Goal: Task Accomplishment & Management: Manage account settings

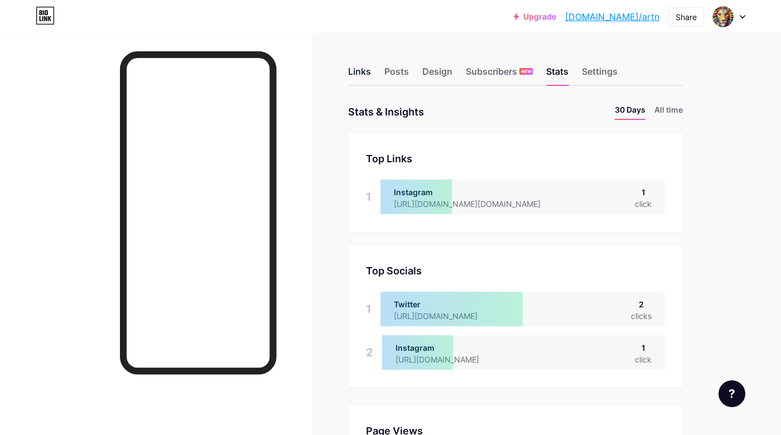
click at [364, 70] on div "Links" at bounding box center [359, 75] width 23 height 20
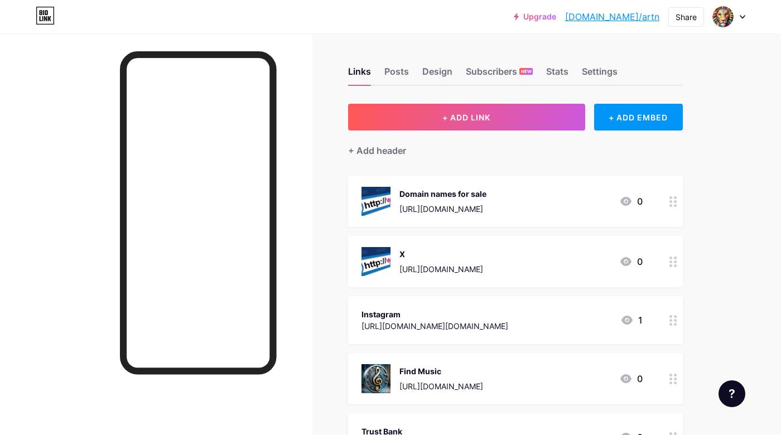
click at [452, 265] on div "https://x.com/zionmalback" at bounding box center [441, 269] width 84 height 12
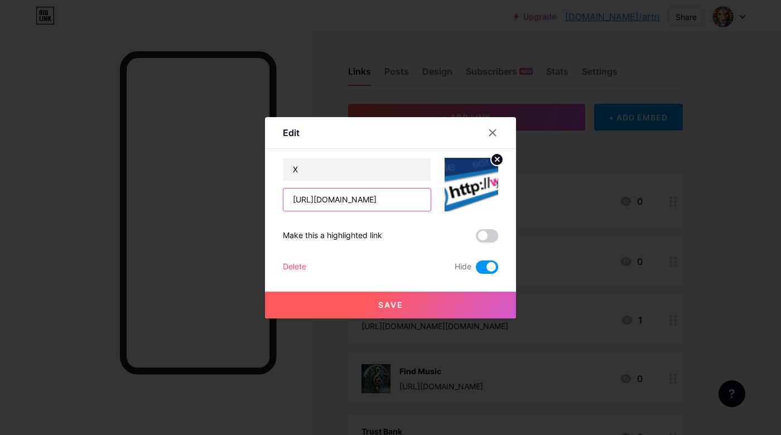
drag, startPoint x: 345, startPoint y: 199, endPoint x: 410, endPoint y: 202, distance: 64.8
click at [410, 202] on input "https://x.com/zionmalback" at bounding box center [356, 199] width 147 height 22
click at [398, 200] on input "https://x.com/domainswe" at bounding box center [356, 199] width 147 height 22
type input "https://x.com/domainswe"
click at [447, 299] on button "Save" at bounding box center [390, 305] width 251 height 27
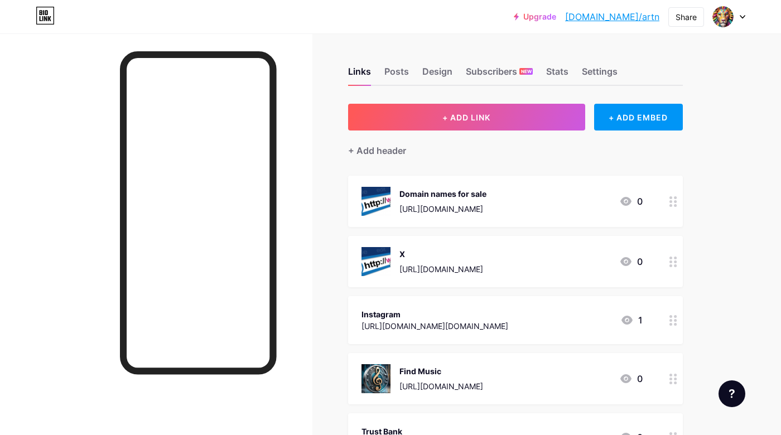
click at [483, 269] on div "https://x.com/domainswe" at bounding box center [441, 269] width 84 height 12
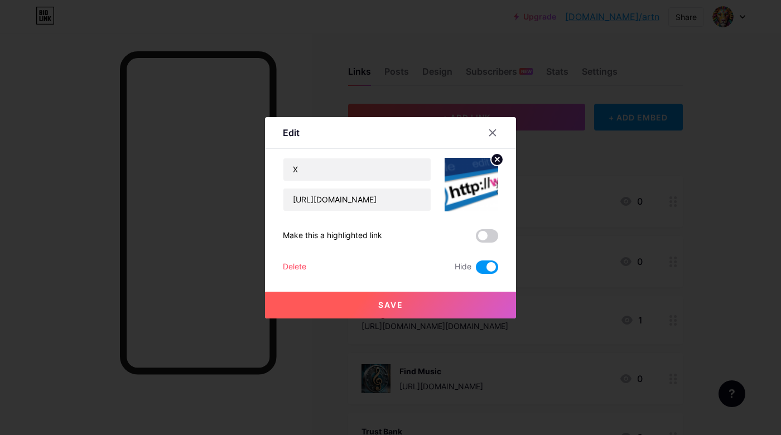
click at [489, 269] on span at bounding box center [487, 266] width 22 height 13
click at [476, 270] on input "checkbox" at bounding box center [476, 270] width 0 height 0
click at [494, 310] on button "Save" at bounding box center [390, 305] width 251 height 27
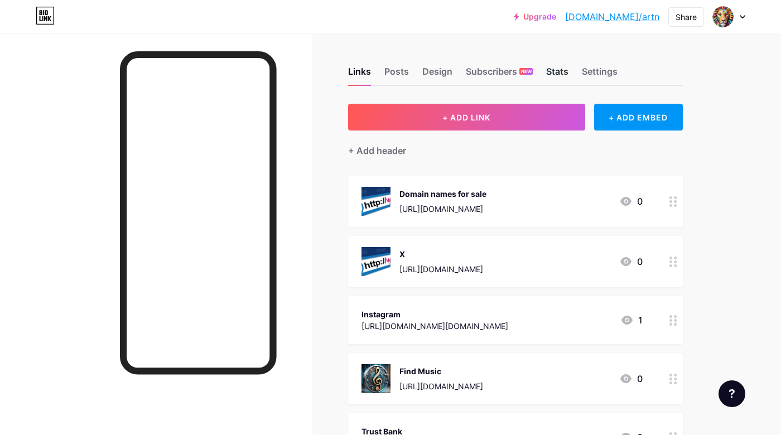
click at [554, 66] on div "Stats" at bounding box center [557, 75] width 22 height 20
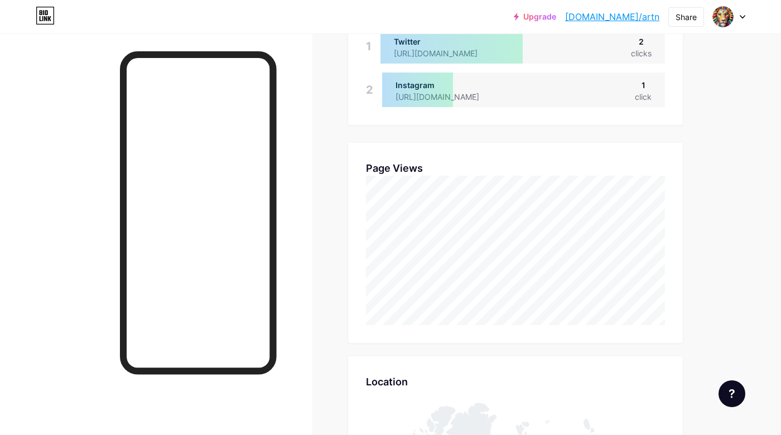
scroll to position [435, 781]
